Goal: Transaction & Acquisition: Purchase product/service

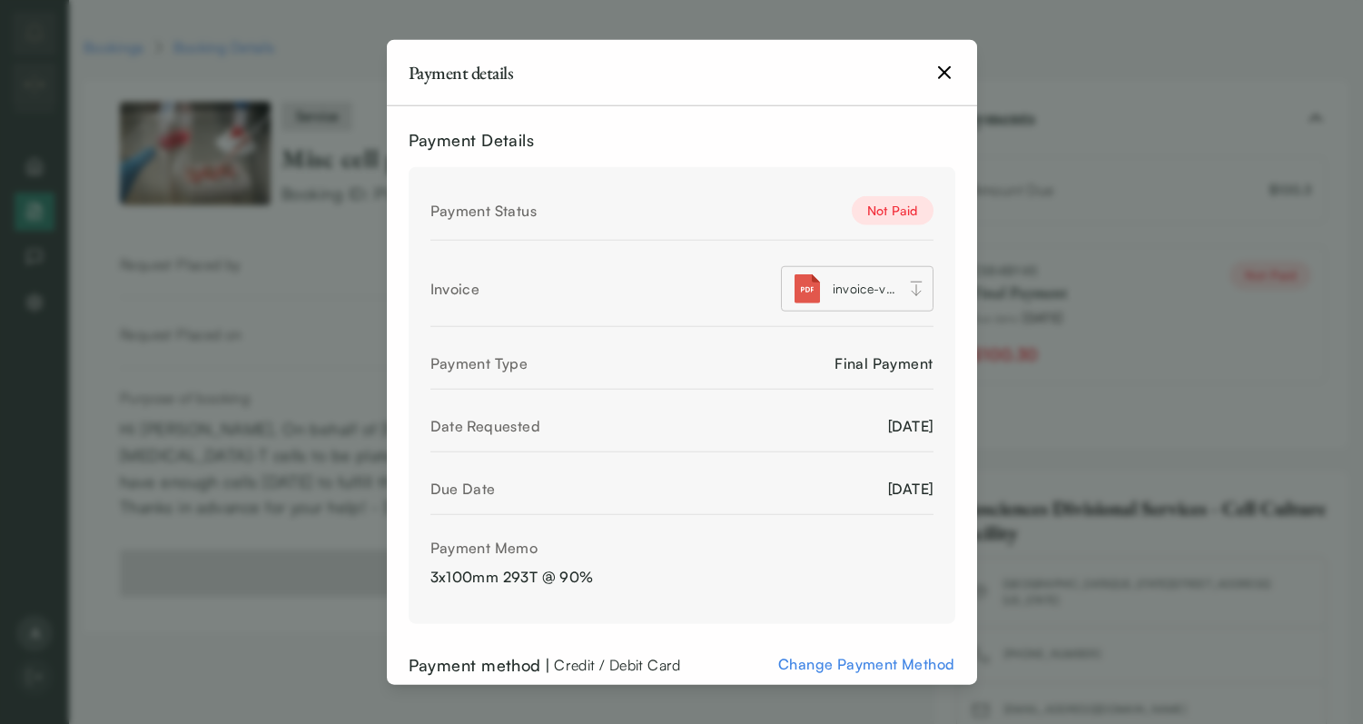
click at [948, 64] on icon "button" at bounding box center [945, 72] width 22 height 22
click at [943, 69] on icon "button" at bounding box center [945, 72] width 22 height 22
click at [943, 74] on icon "button" at bounding box center [944, 71] width 11 height 11
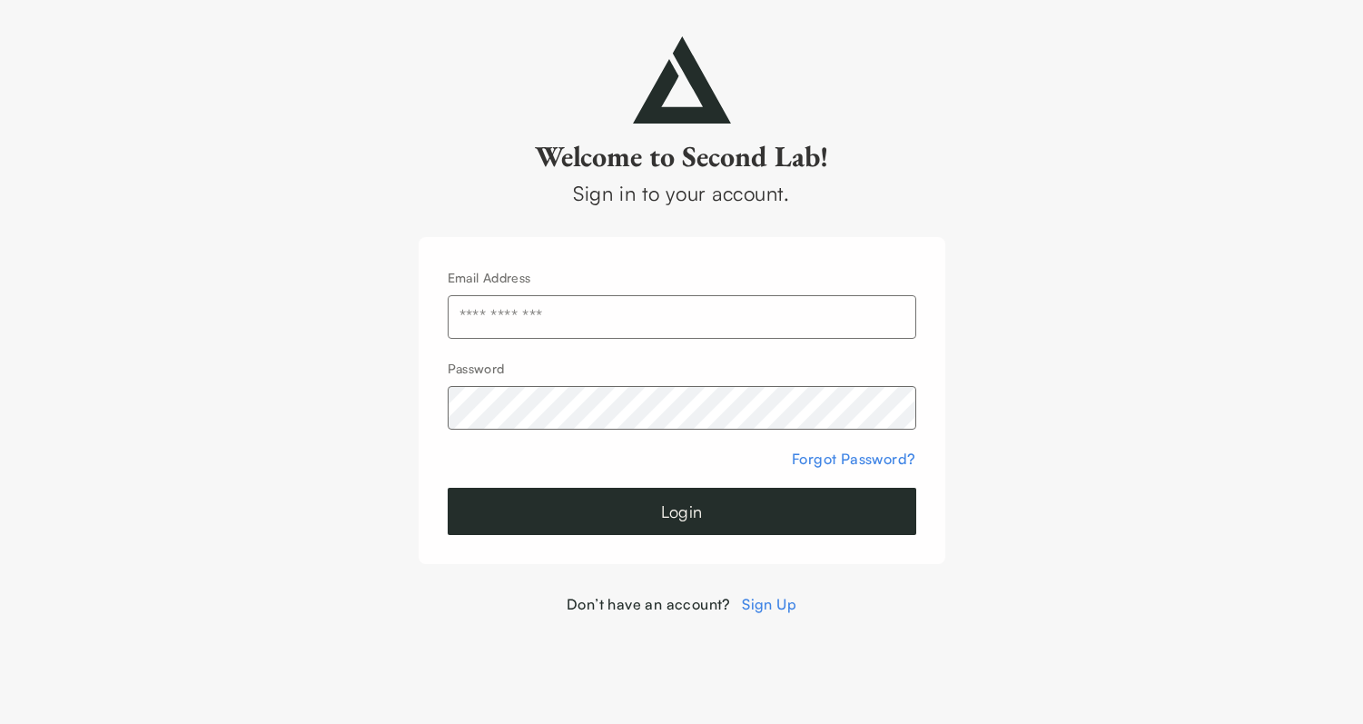
type input "**********"
click at [658, 534] on button "Login" at bounding box center [682, 511] width 469 height 47
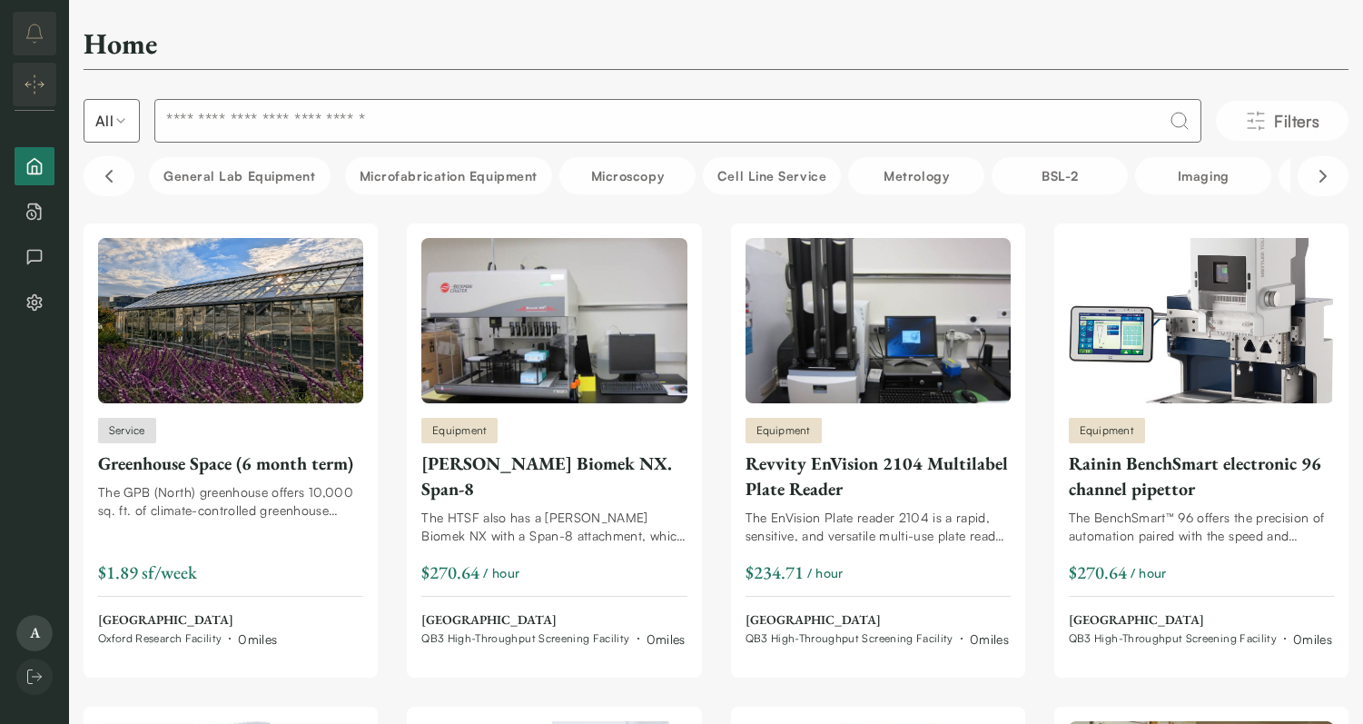
click at [44, 642] on span "A" at bounding box center [34, 633] width 36 height 36
click at [38, 31] on icon "notifications" at bounding box center [35, 34] width 22 height 22
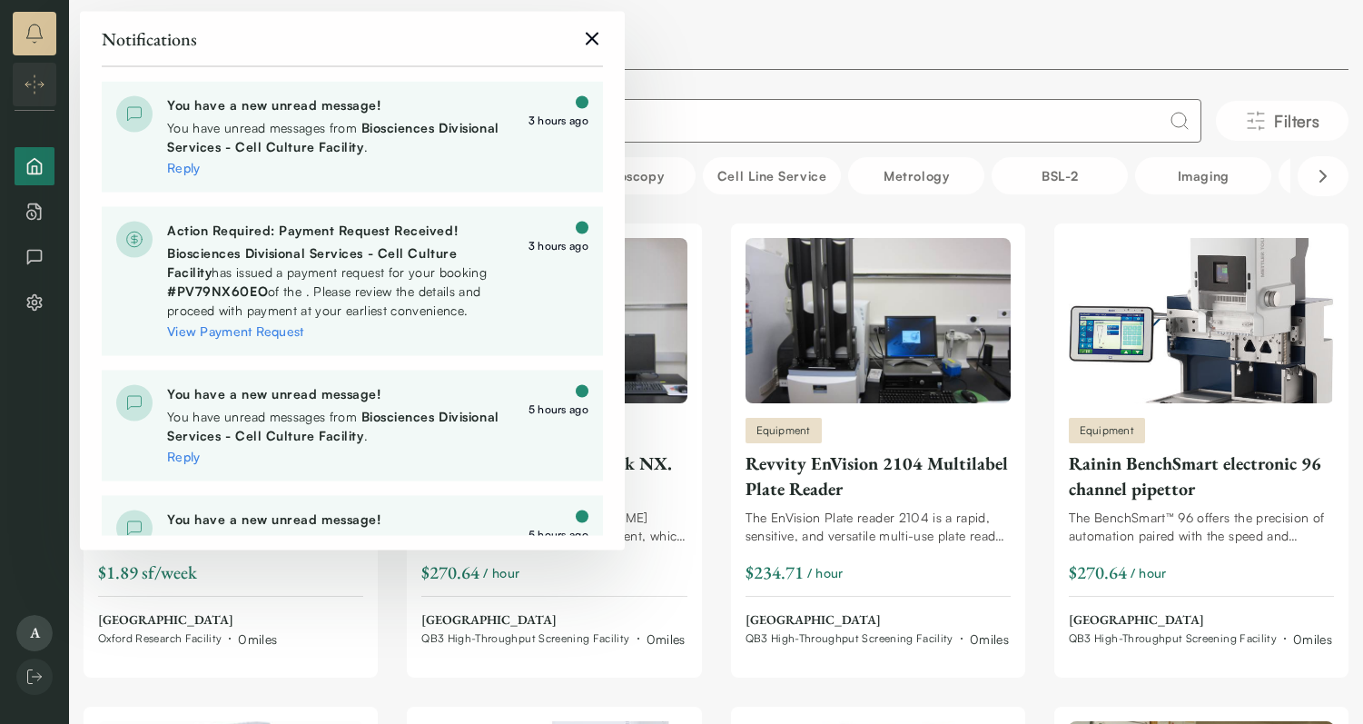
click at [562, 102] on div "3 hours ago" at bounding box center [559, 112] width 60 height 33
click at [216, 332] on link "View Payment Request" at bounding box center [235, 330] width 137 height 15
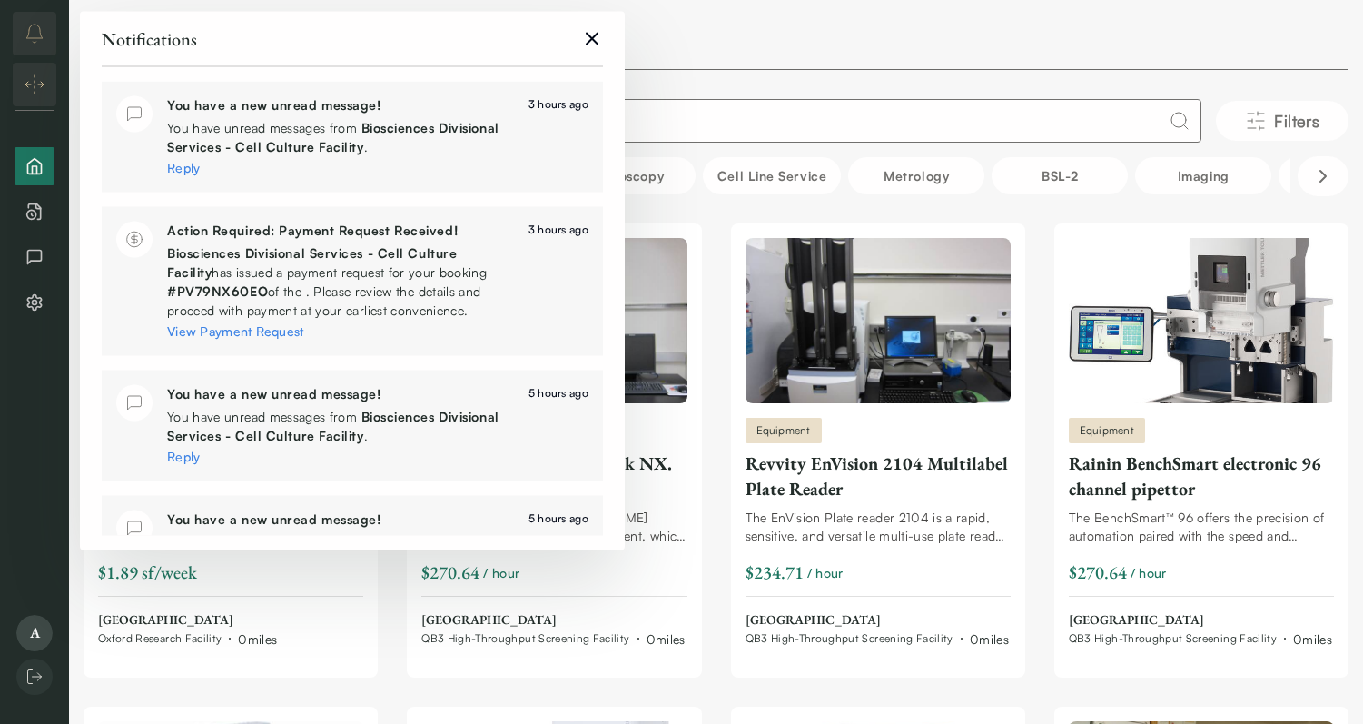
click at [1209, 38] on div "Home" at bounding box center [716, 47] width 1265 height 45
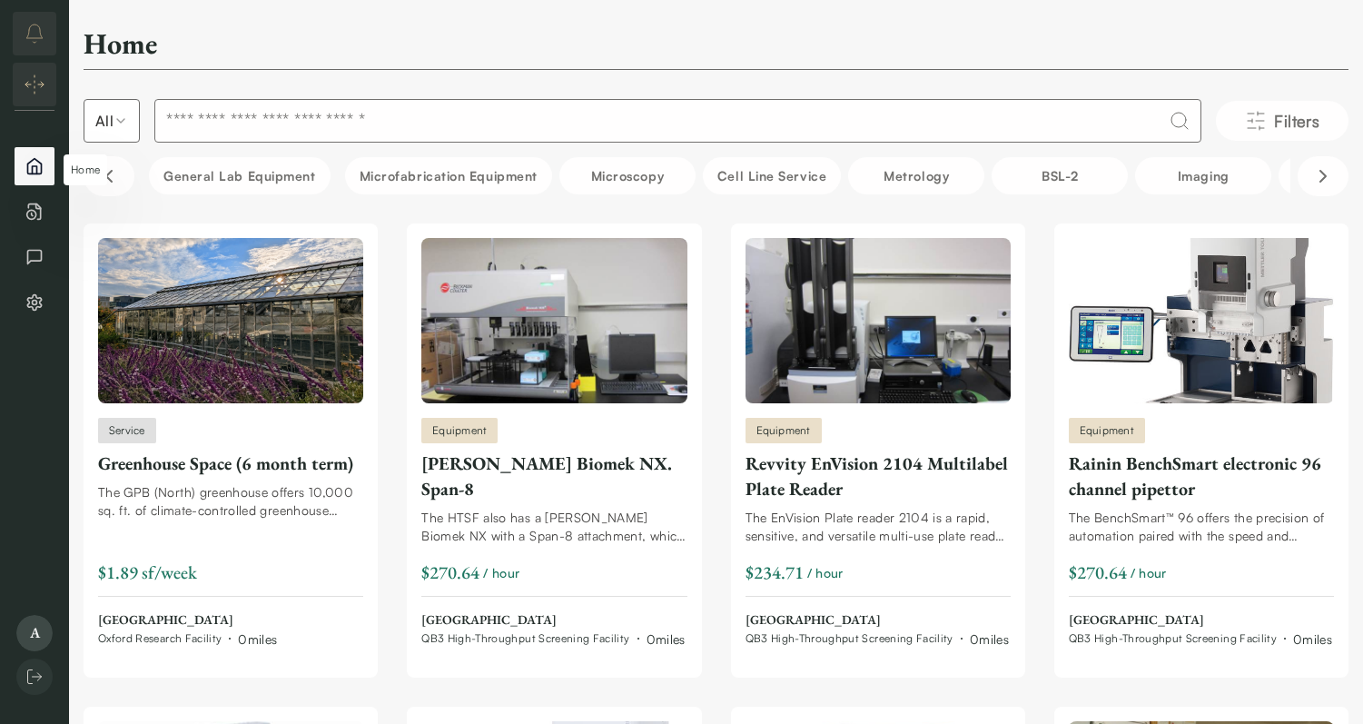
click at [35, 167] on icon "Home" at bounding box center [34, 166] width 18 height 18
click at [35, 83] on img "Expand/Collapse sidebar" at bounding box center [35, 85] width 22 height 22
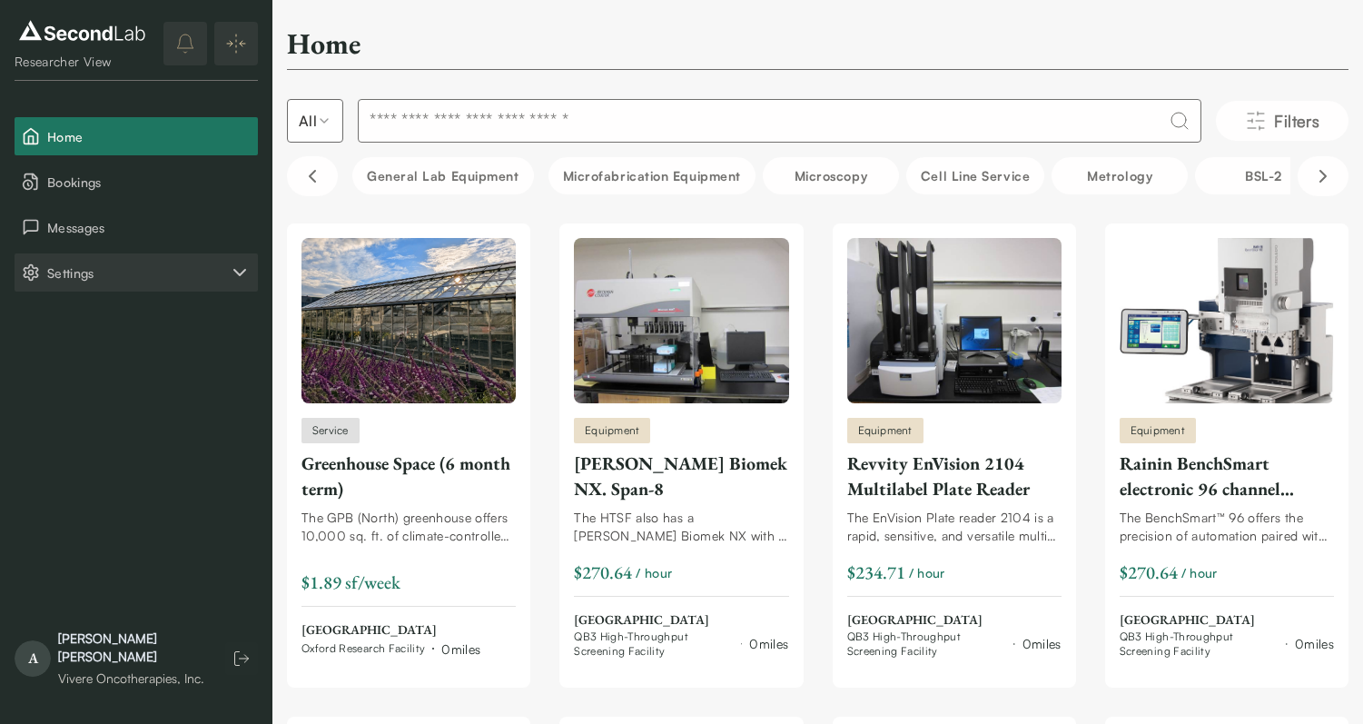
click at [100, 269] on span "Settings" at bounding box center [138, 272] width 182 height 19
click at [90, 324] on button "Company" at bounding box center [136, 318] width 243 height 38
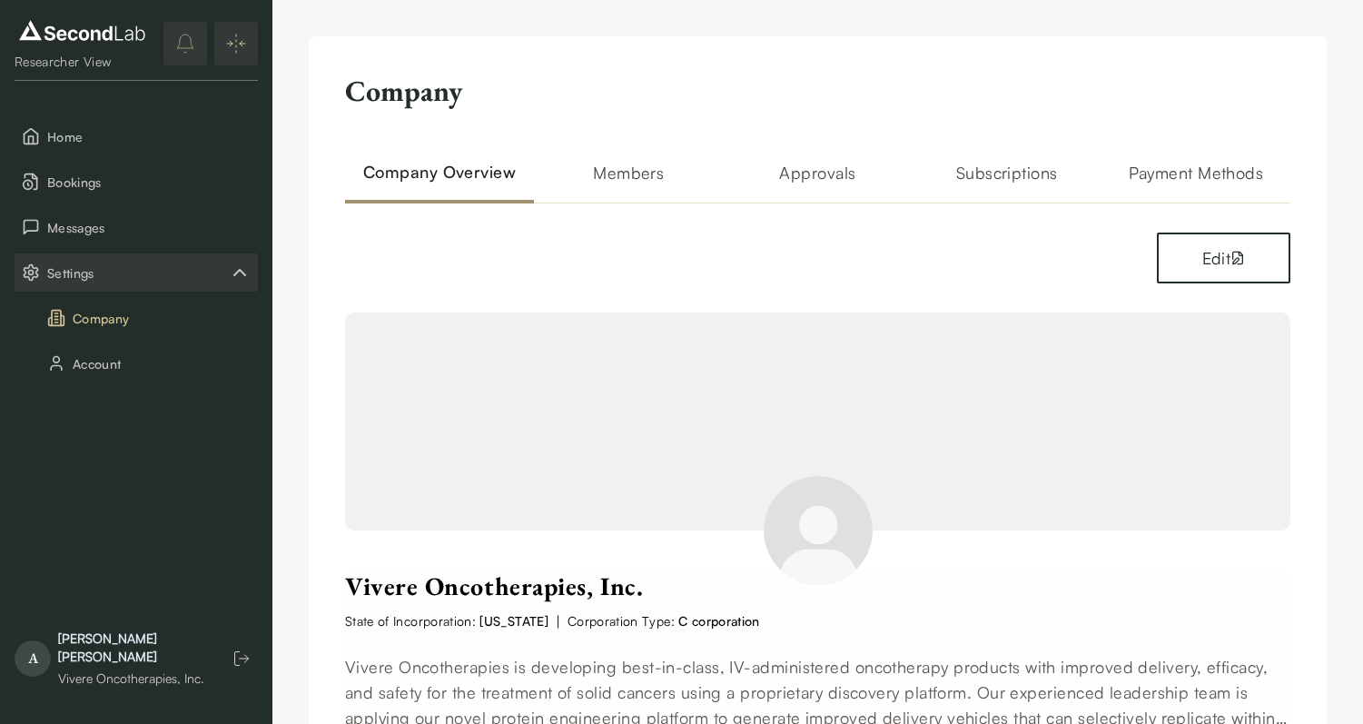
click at [1189, 159] on div "Company Company Overview Members Approvals Subscriptions Payment Methods Edit V…" at bounding box center [818, 607] width 1018 height 1142
click at [670, 163] on h2 "Members" at bounding box center [628, 182] width 189 height 44
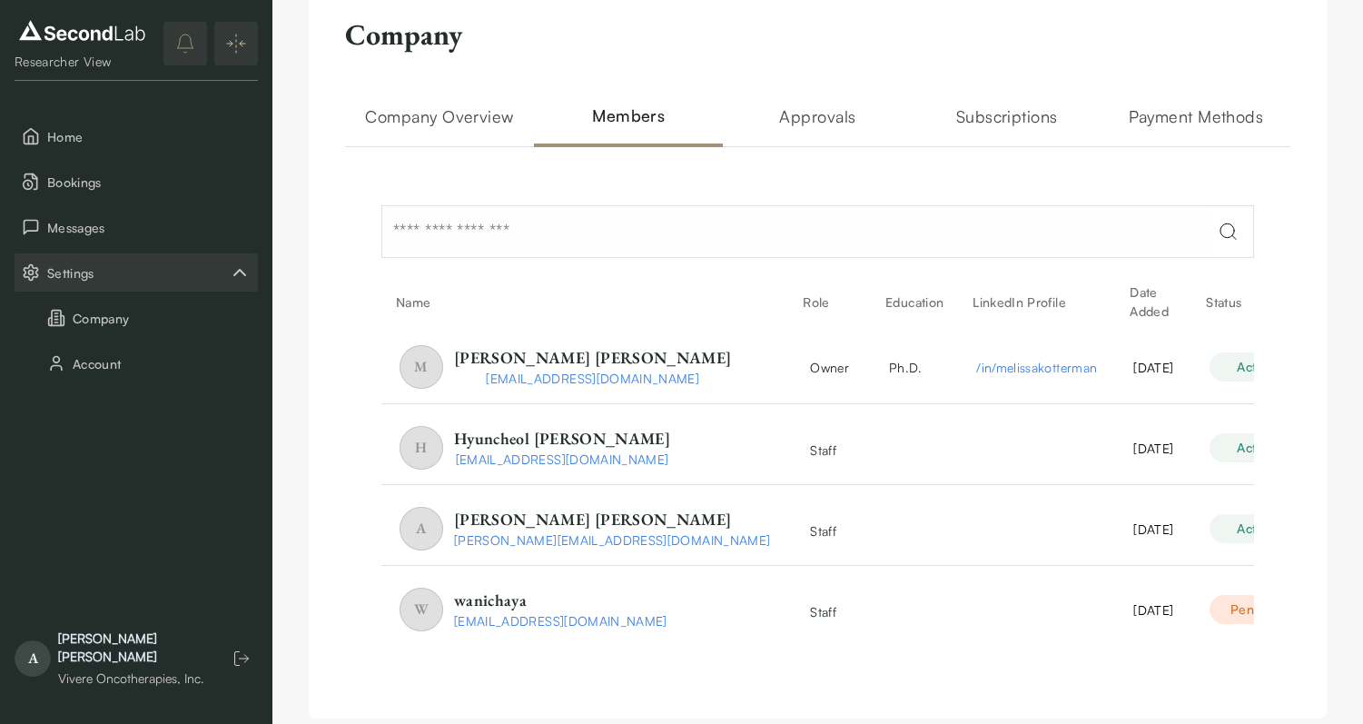
scroll to position [81, 0]
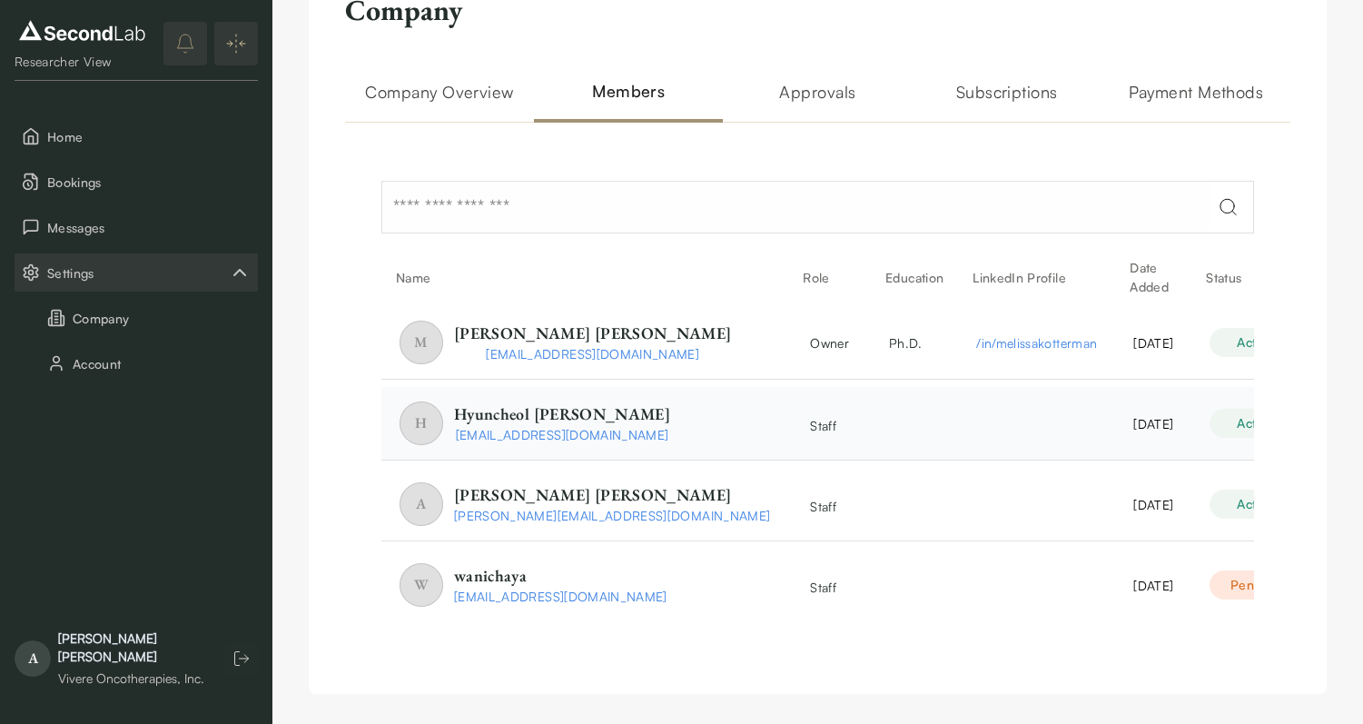
click at [1215, 421] on html "SKIP TO CONTENT Researcher View Home Bookings Messages Settings Company Account…" at bounding box center [681, 324] width 1363 height 811
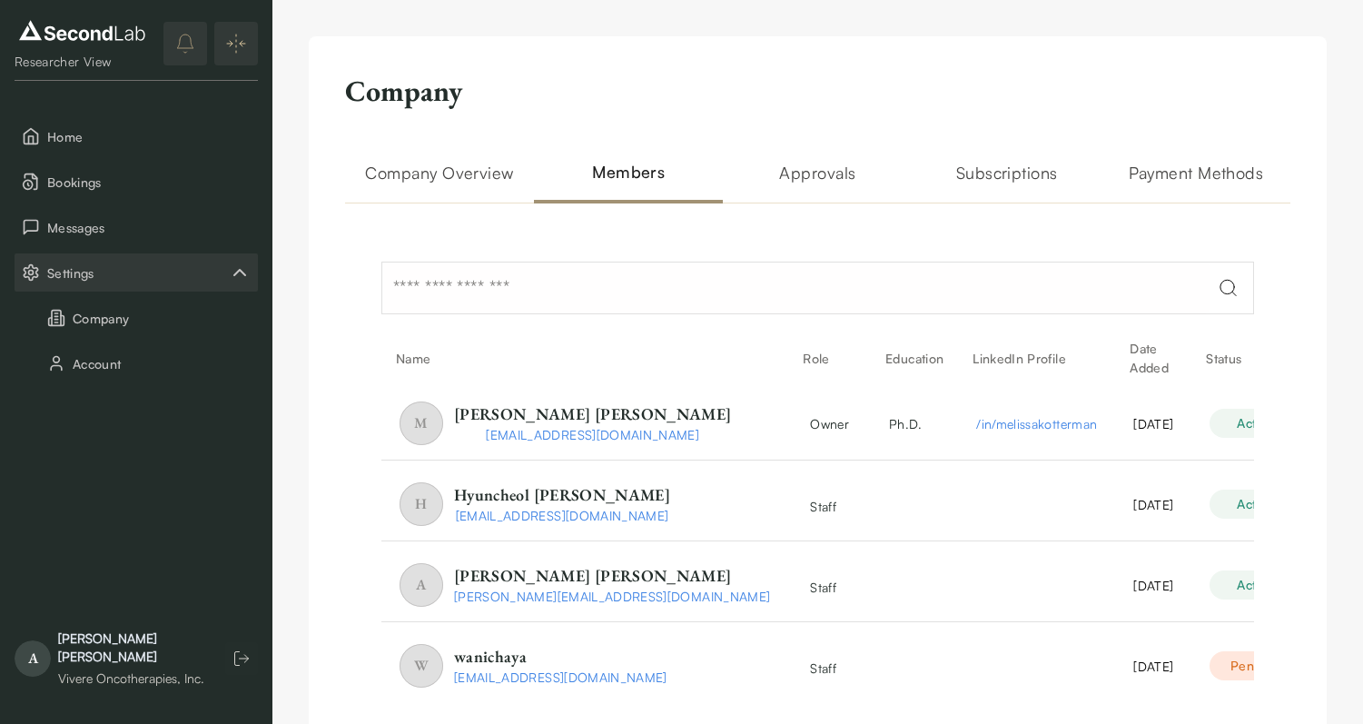
scroll to position [0, 0]
click at [816, 172] on h2 "Approvals" at bounding box center [817, 182] width 189 height 44
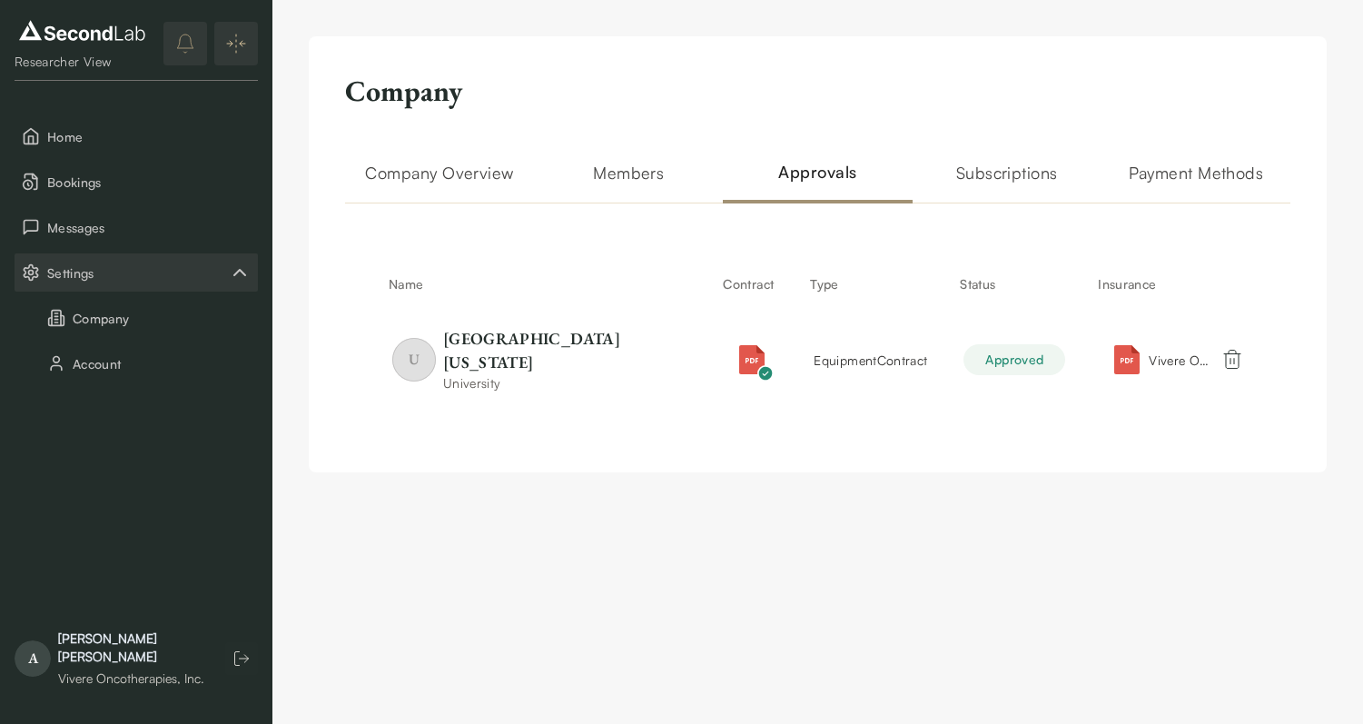
click at [989, 171] on h2 "Subscriptions" at bounding box center [1007, 182] width 189 height 44
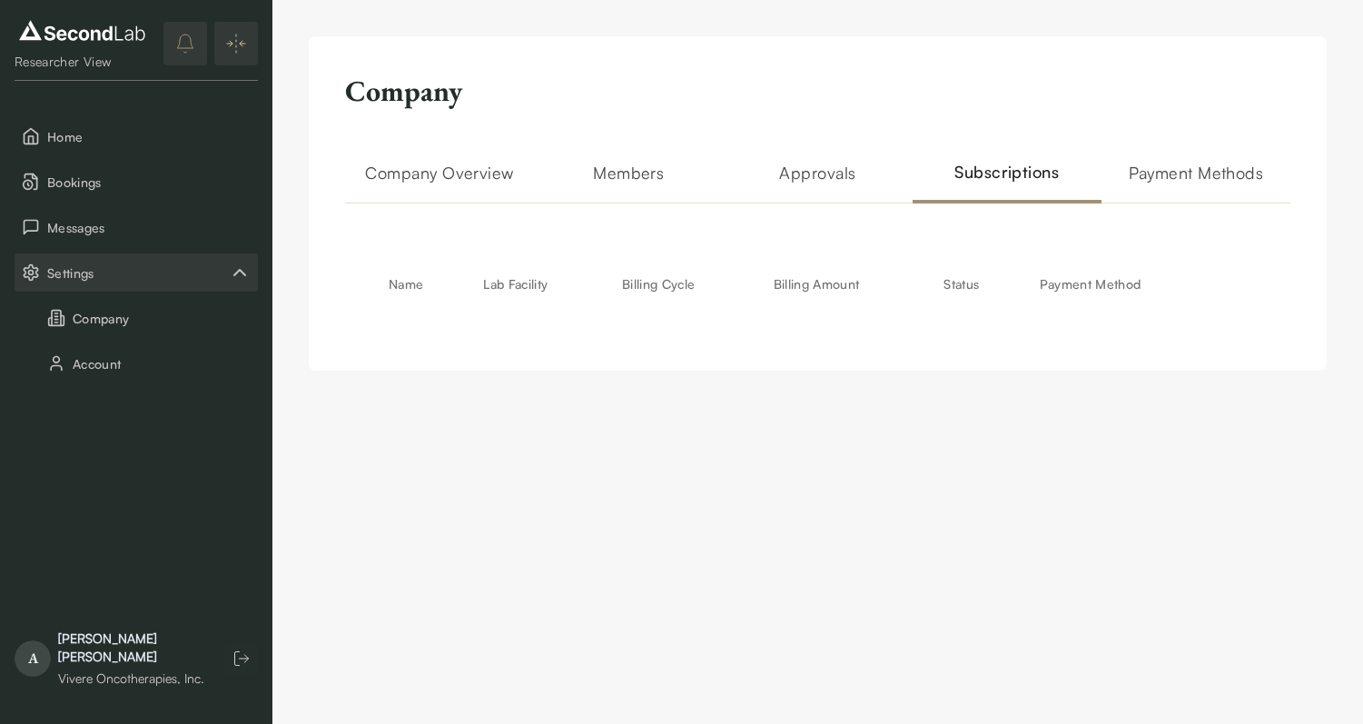
click at [1149, 170] on h2 "Payment Methods" at bounding box center [1196, 182] width 189 height 44
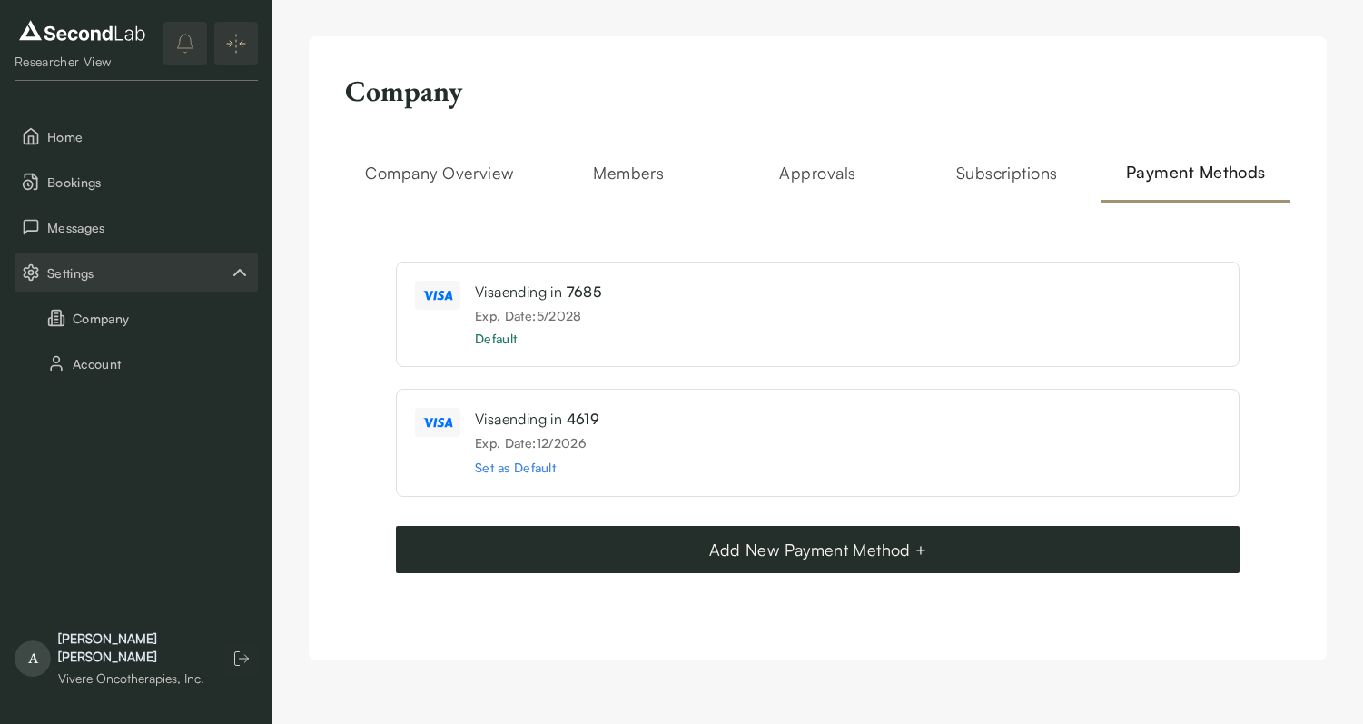
click at [440, 176] on h2 "Company Overview" at bounding box center [439, 182] width 189 height 44
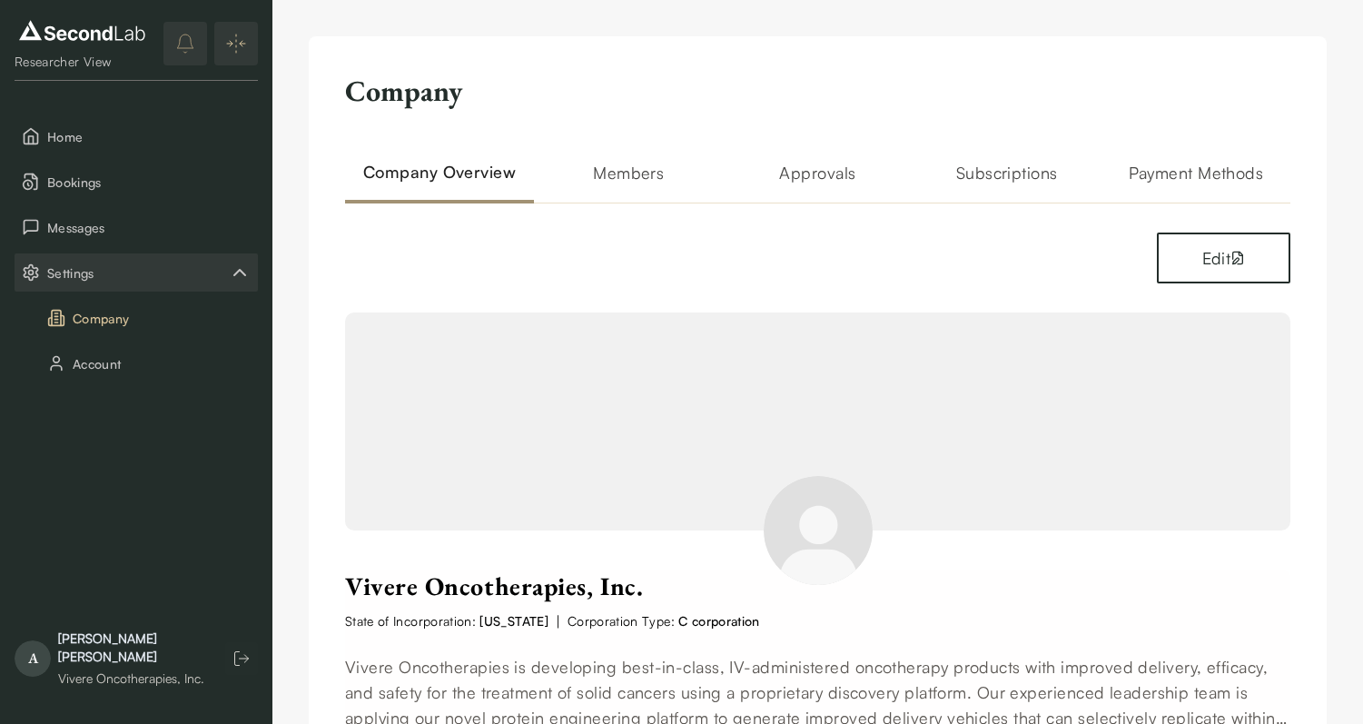
click at [36, 663] on span "A" at bounding box center [33, 658] width 36 height 36
click at [59, 671] on div "Vivere Oncotherapies, Inc." at bounding box center [132, 678] width 149 height 18
click at [70, 56] on div "Researcher View" at bounding box center [82, 62] width 135 height 18
click at [233, 41] on img "Expand/Collapse sidebar" at bounding box center [236, 44] width 22 height 22
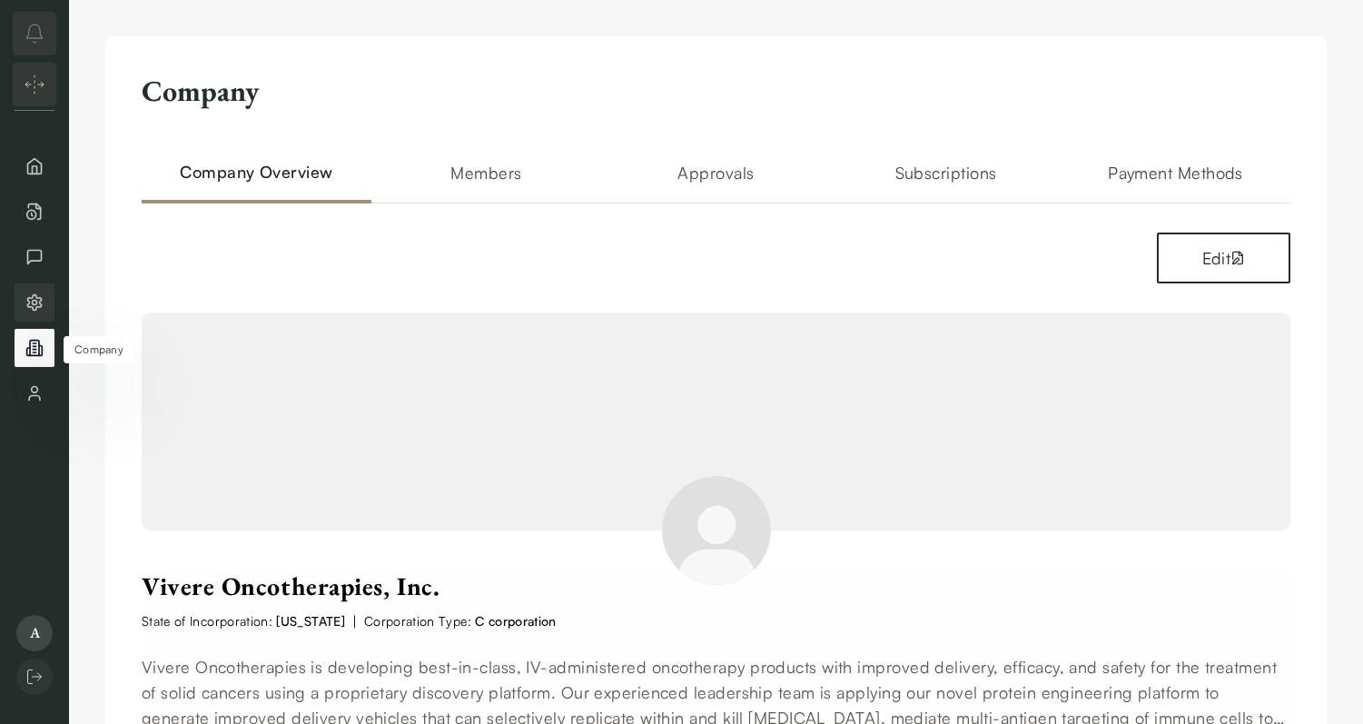
click at [35, 350] on icon "Company" at bounding box center [34, 350] width 3 height 0
click at [35, 401] on icon "Account" at bounding box center [34, 393] width 18 height 18
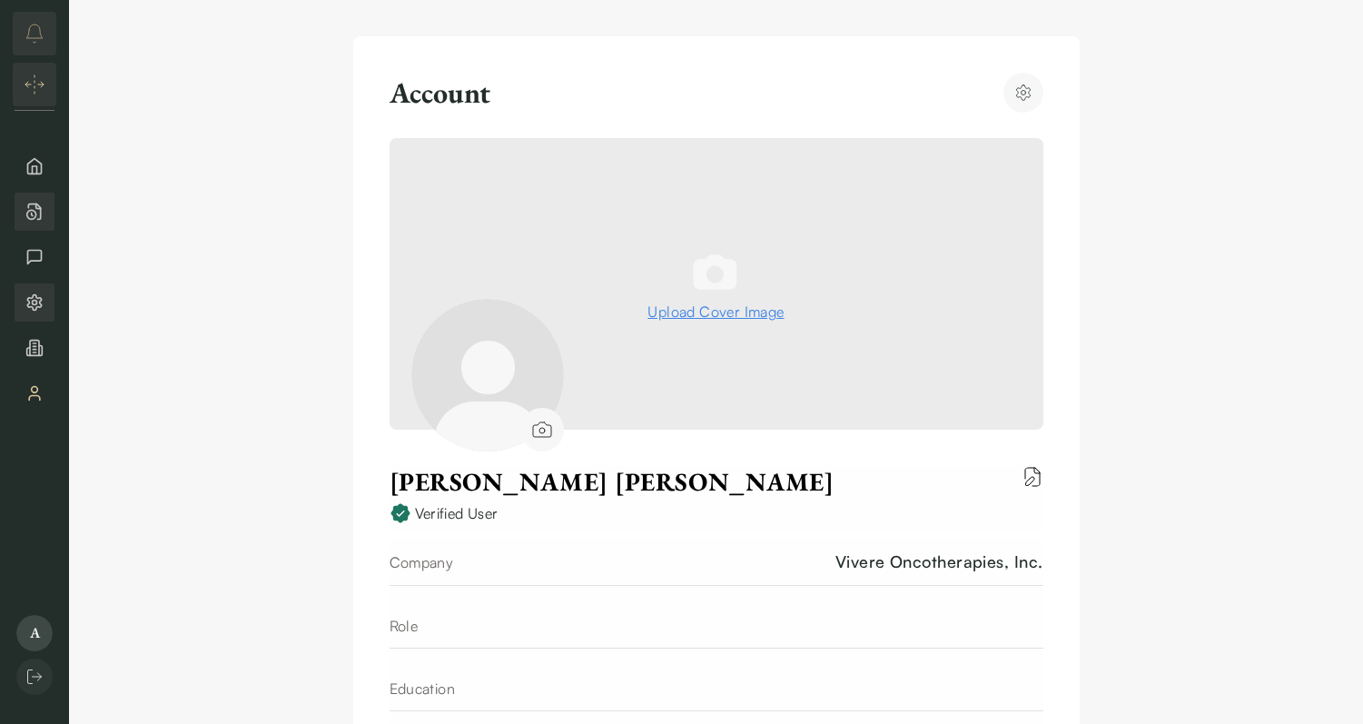
click at [30, 216] on icon "Bookings" at bounding box center [34, 212] width 18 height 18
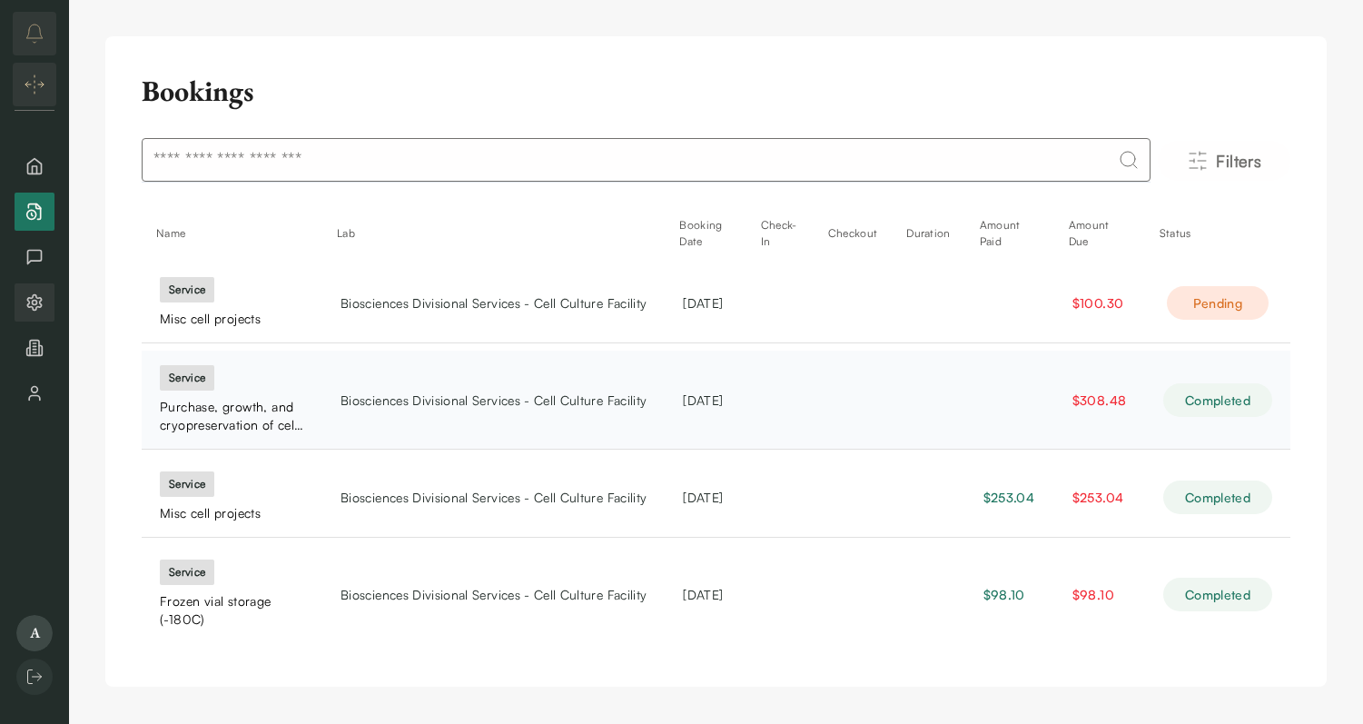
click at [990, 394] on td at bounding box center [1009, 400] width 89 height 99
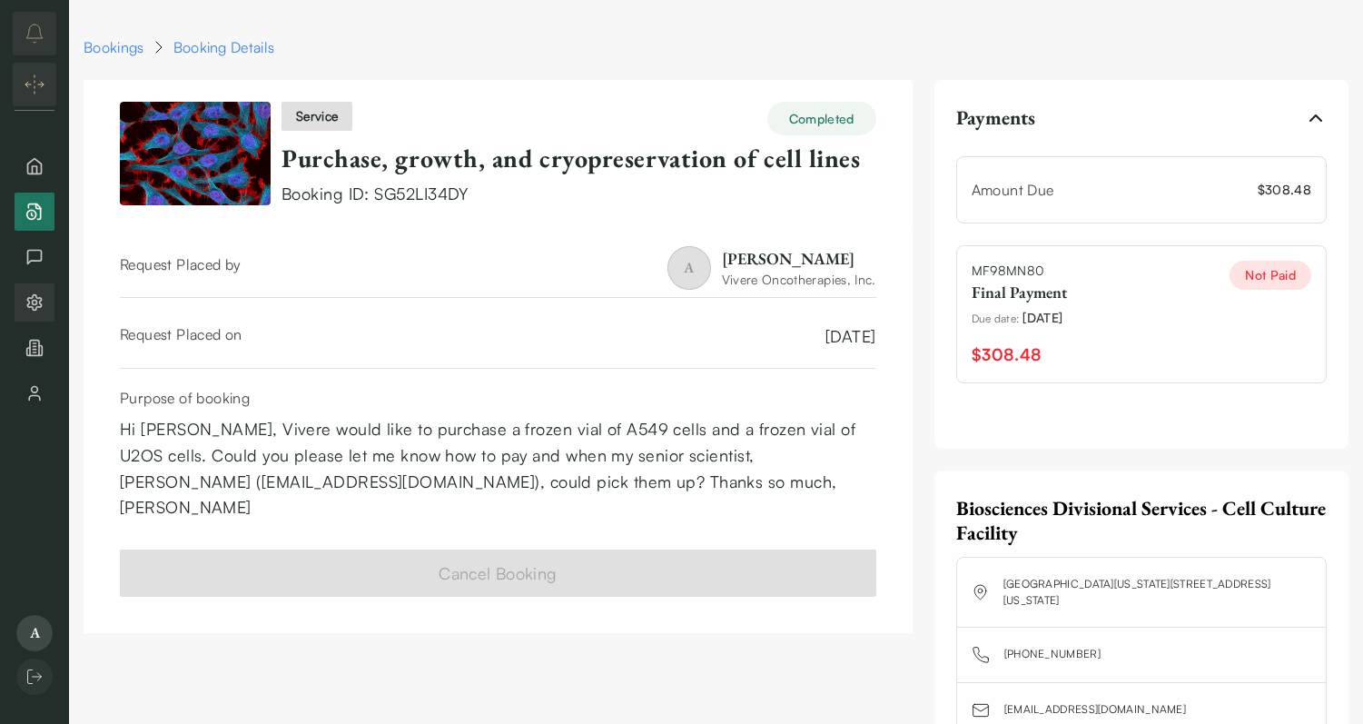
click at [1067, 302] on div "Final Payment" at bounding box center [1019, 292] width 95 height 25
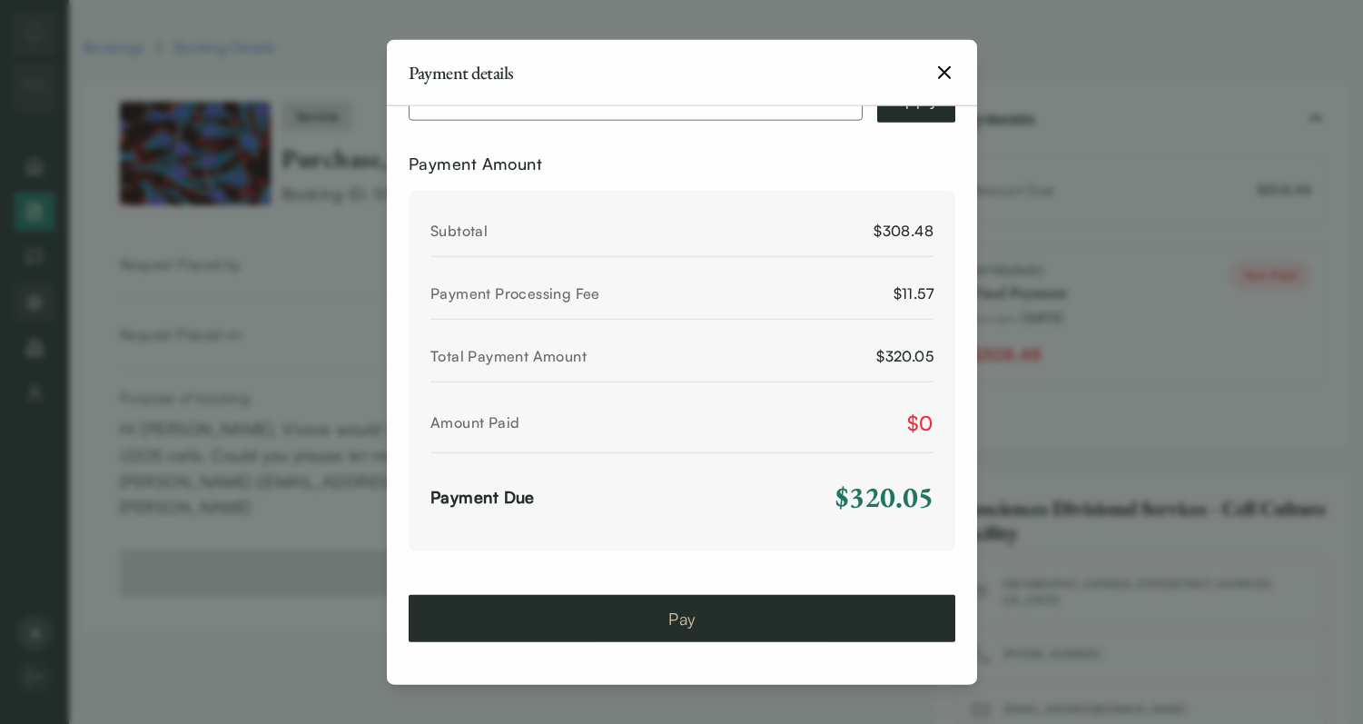
scroll to position [726, 0]
click at [673, 619] on button "Pay" at bounding box center [682, 617] width 547 height 47
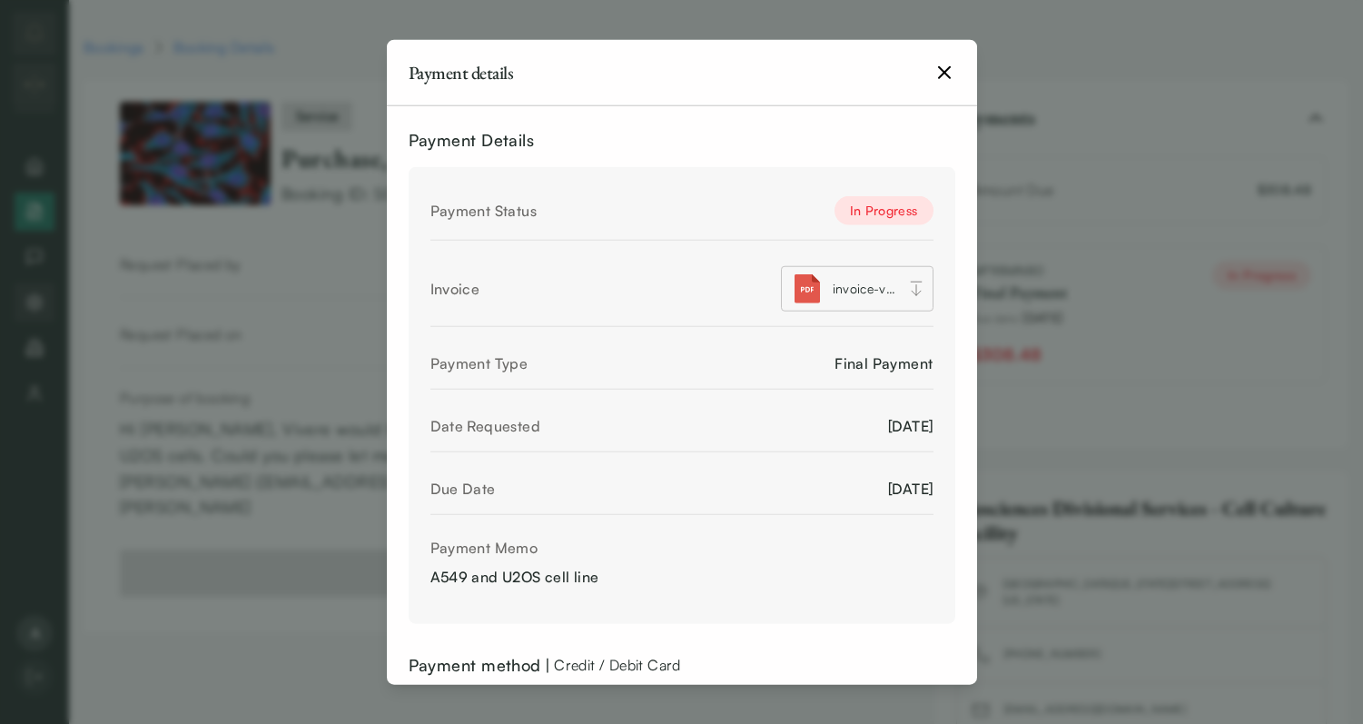
scroll to position [0, 0]
click at [939, 74] on icon "button" at bounding box center [945, 72] width 22 height 22
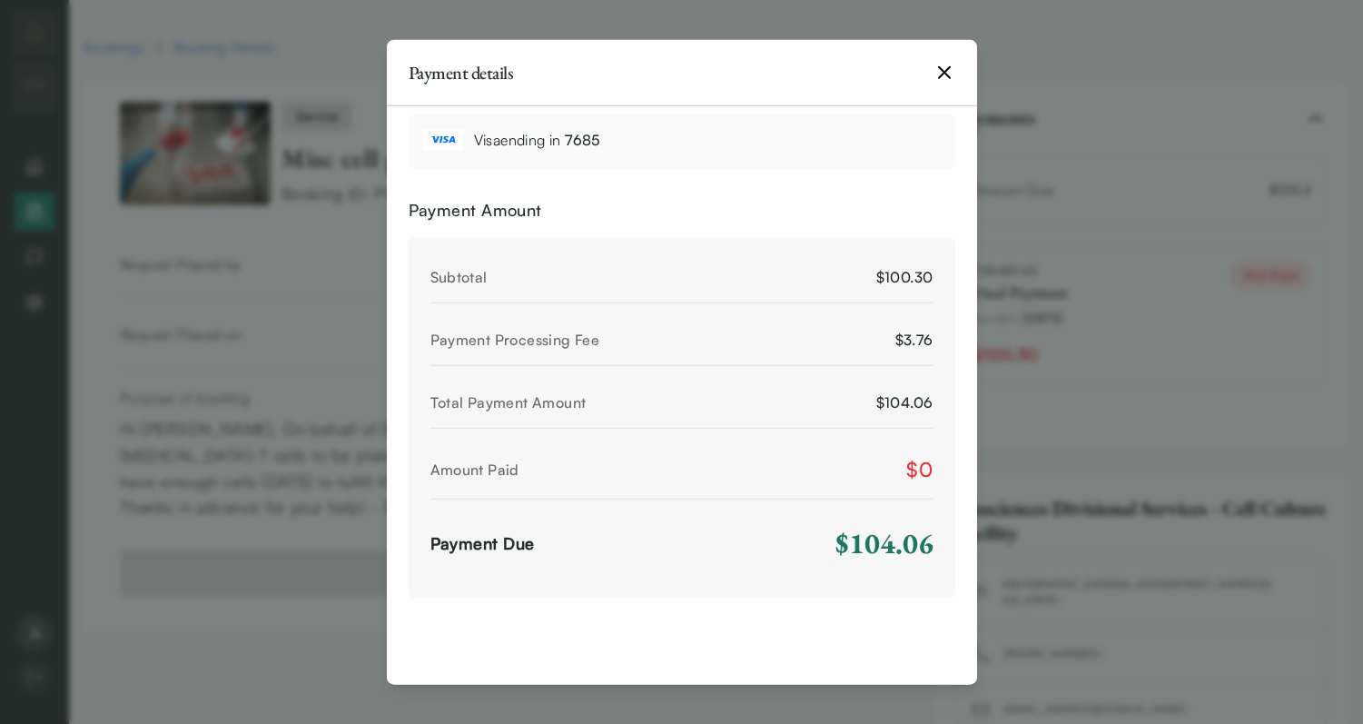
scroll to position [578, 0]
click at [944, 64] on icon "button" at bounding box center [945, 72] width 22 height 22
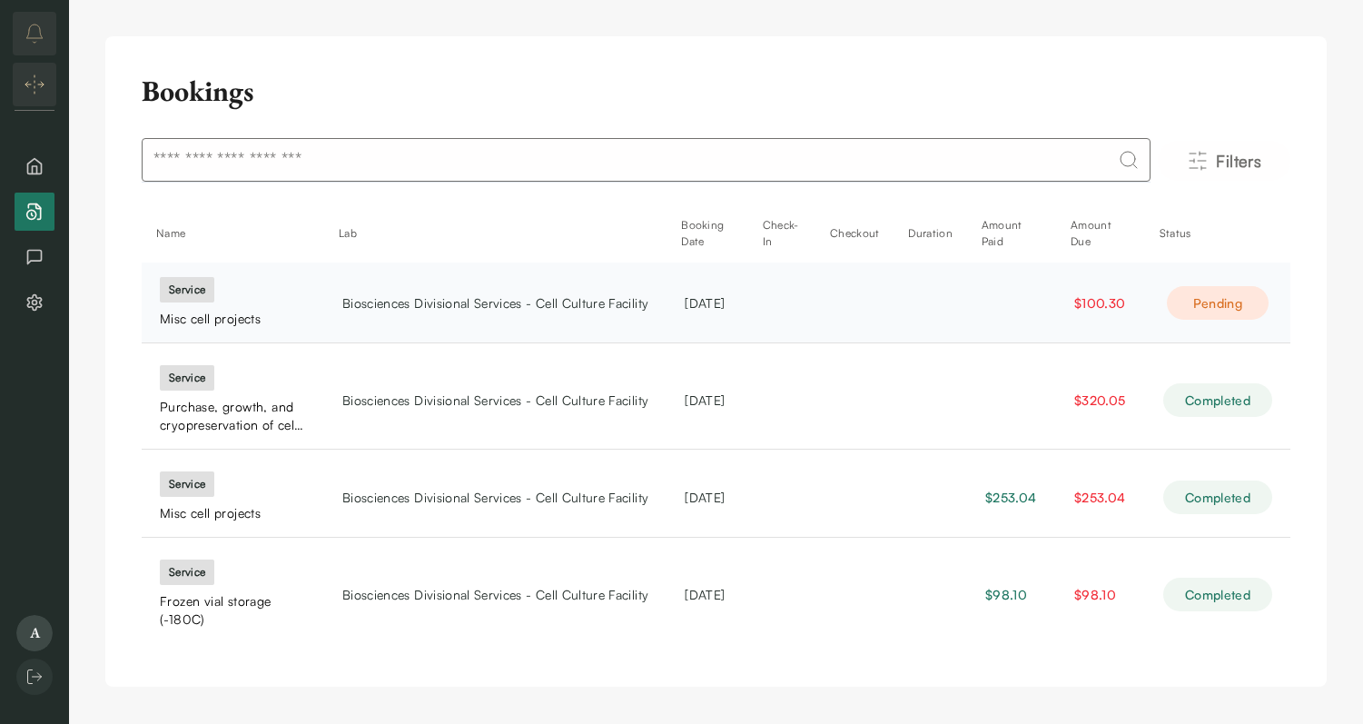
click at [947, 305] on td at bounding box center [930, 302] width 73 height 81
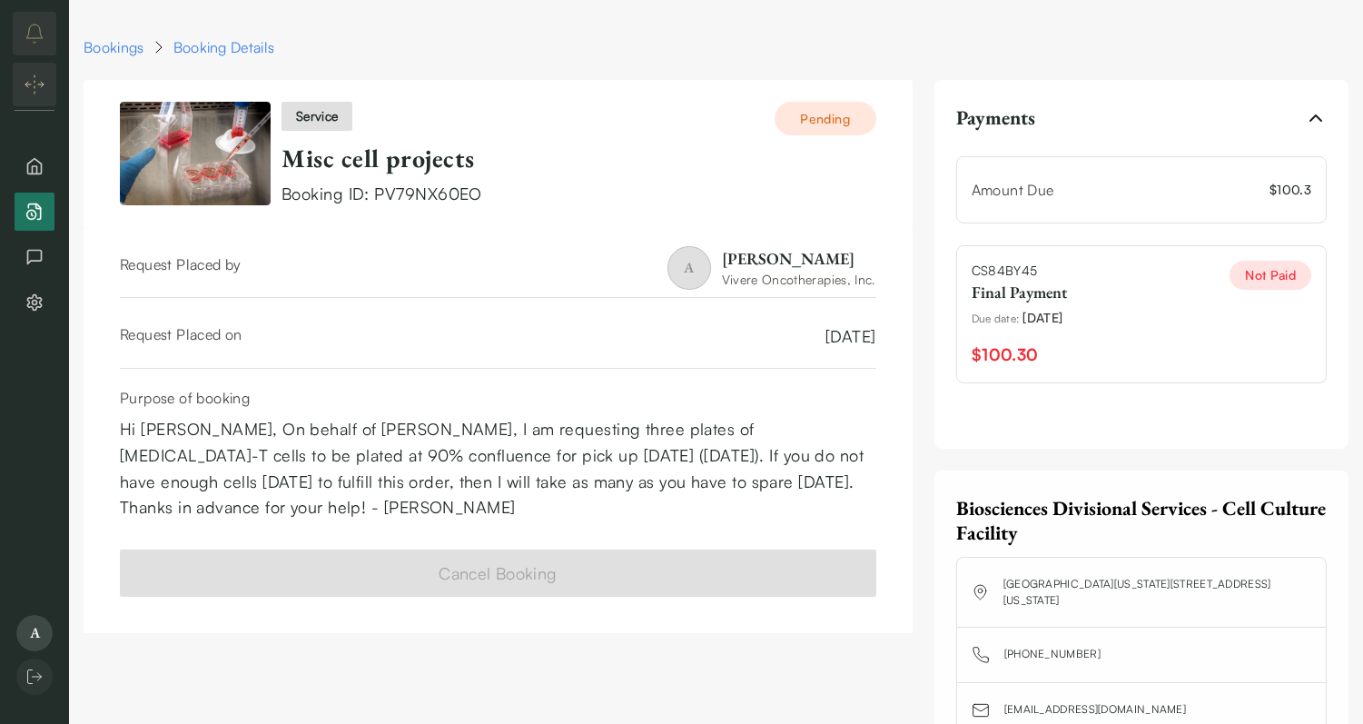
click at [1199, 274] on div "CS84BY45 Final Payment Due date : 09/17/2025 $100.30 Not Paid" at bounding box center [1141, 314] width 371 height 138
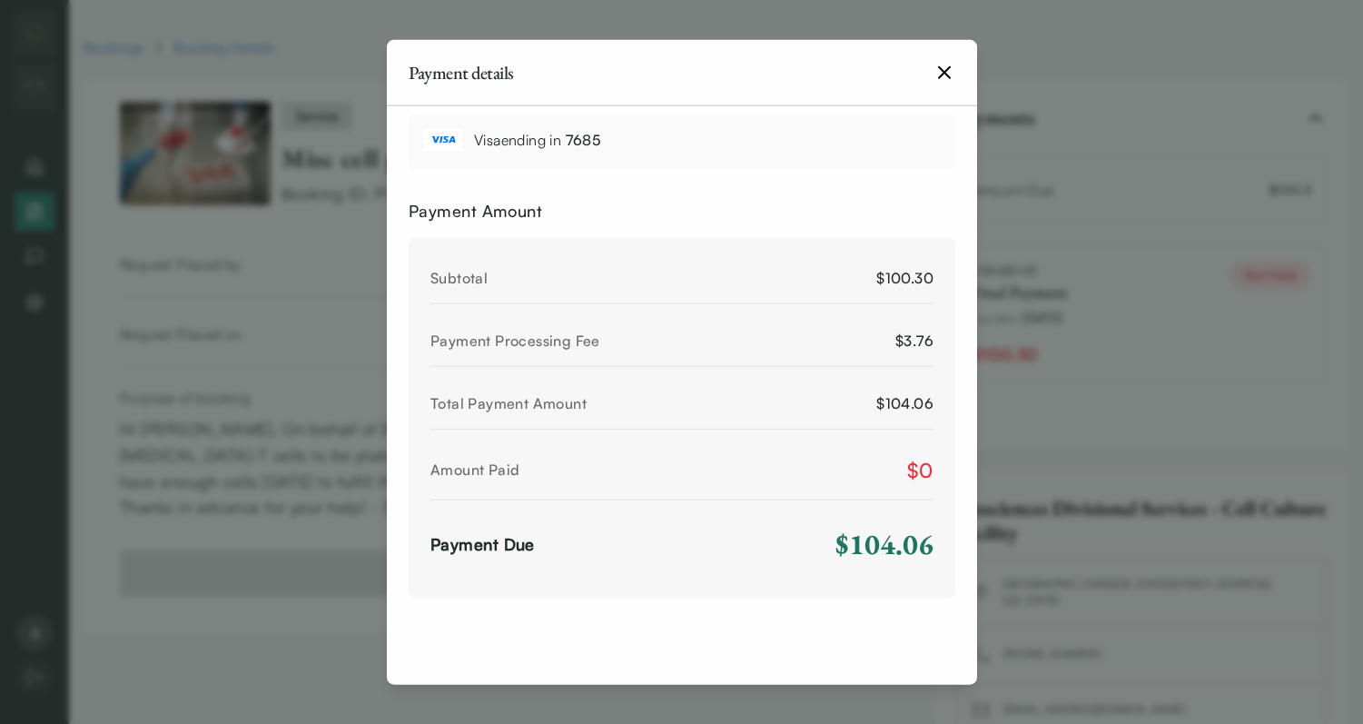
scroll to position [578, 0]
click at [942, 78] on icon "button" at bounding box center [945, 72] width 22 height 22
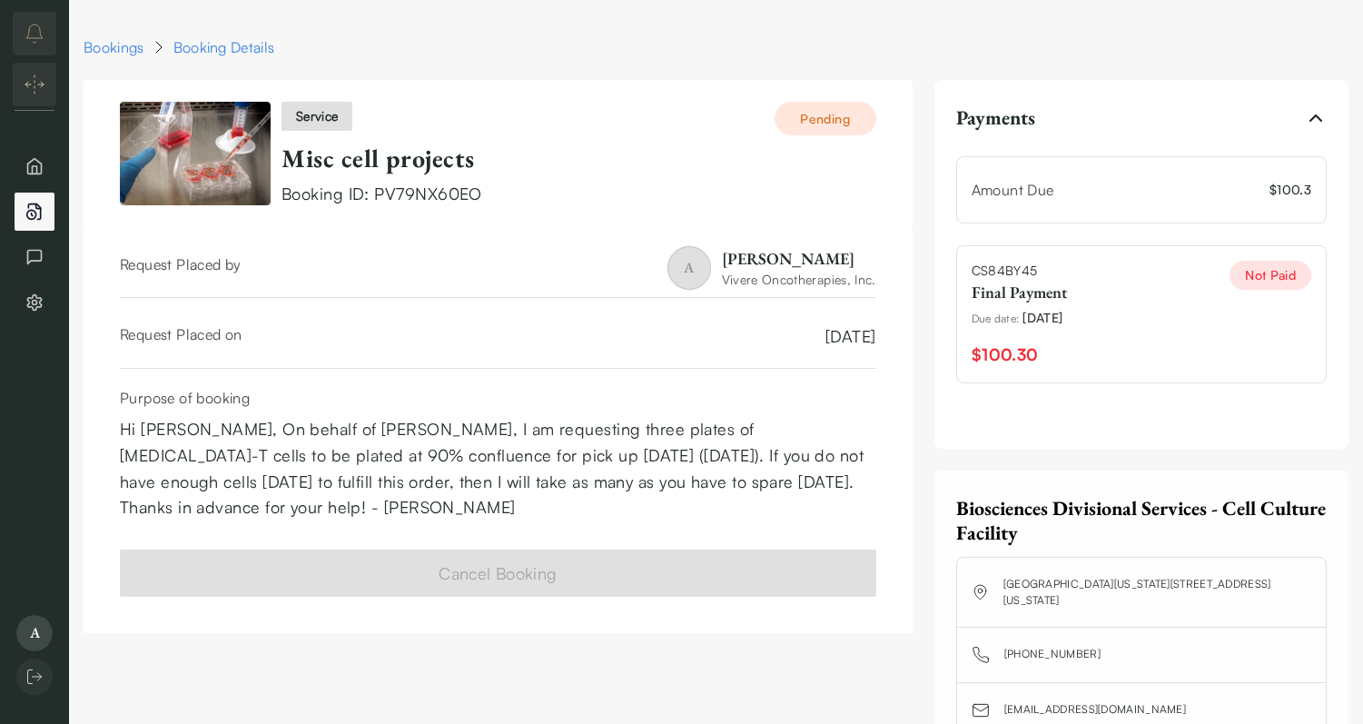
click at [28, 218] on circle "Bookings" at bounding box center [31, 214] width 9 height 9
